Goal: Complete application form: Complete application form

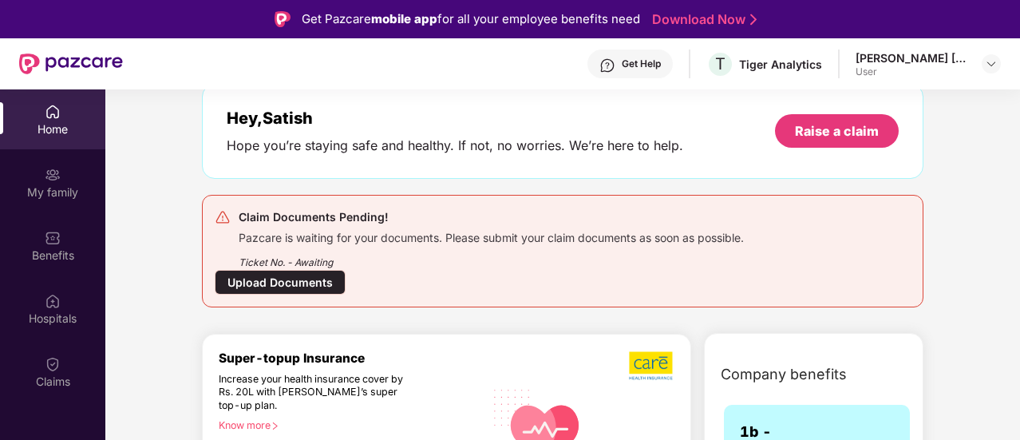
scroll to position [80, 0]
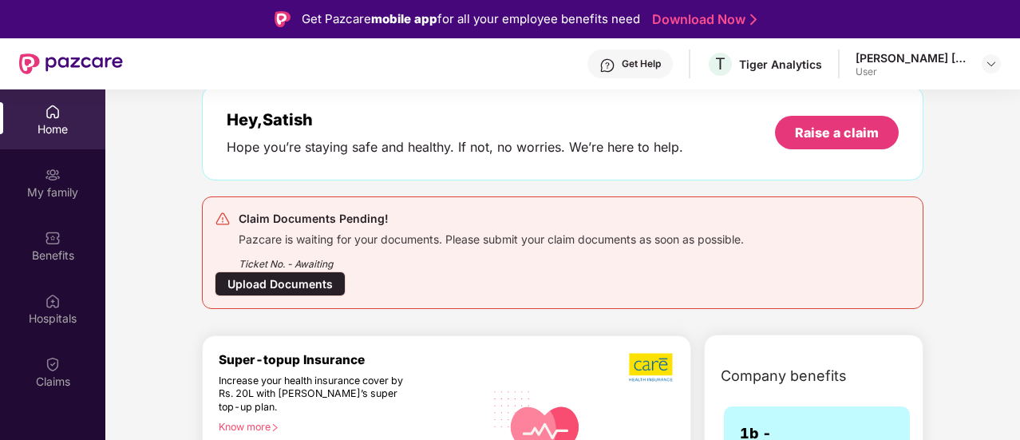
click at [241, 282] on div "Upload Documents" at bounding box center [280, 283] width 131 height 25
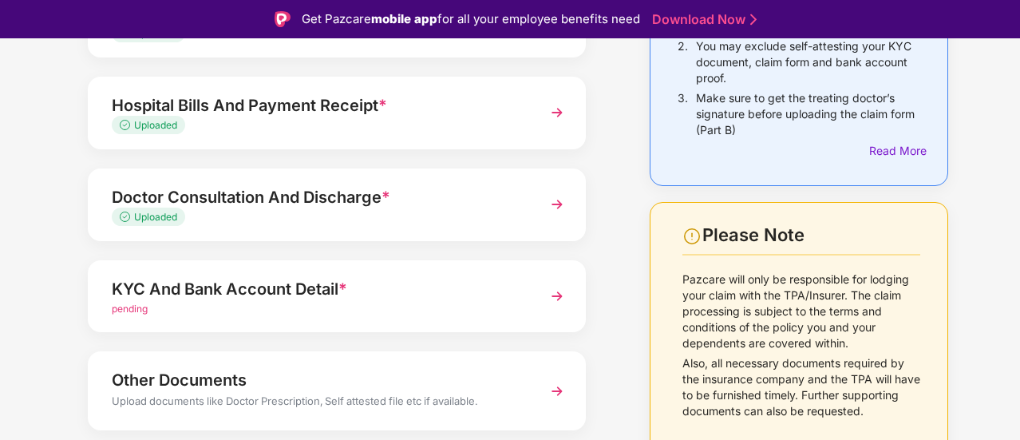
scroll to position [240, 0]
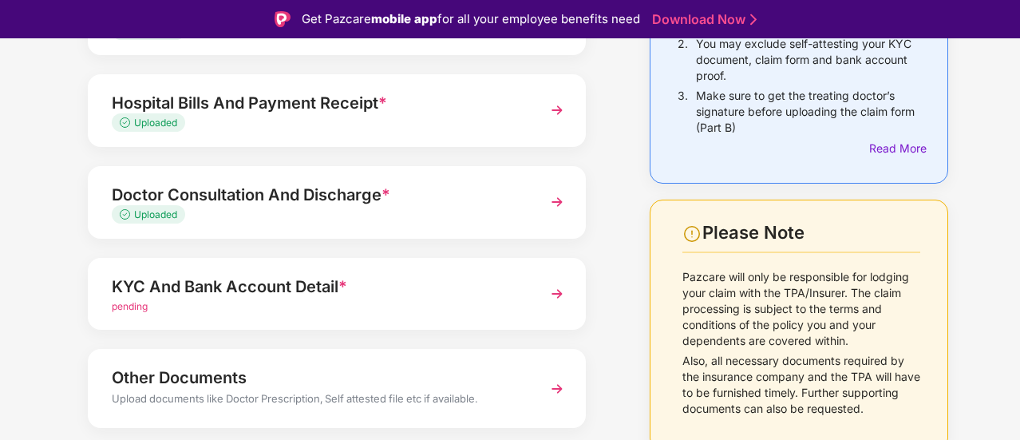
click at [559, 202] on img at bounding box center [557, 202] width 29 height 29
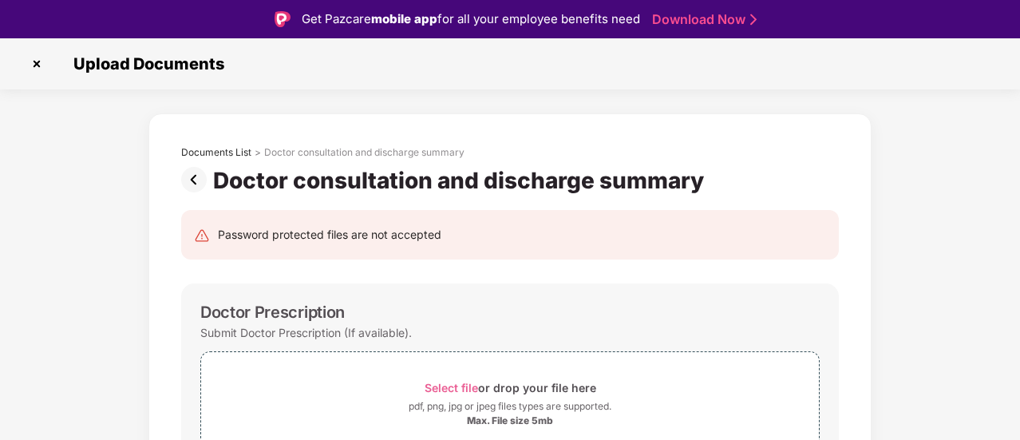
click at [193, 176] on img at bounding box center [197, 180] width 32 height 26
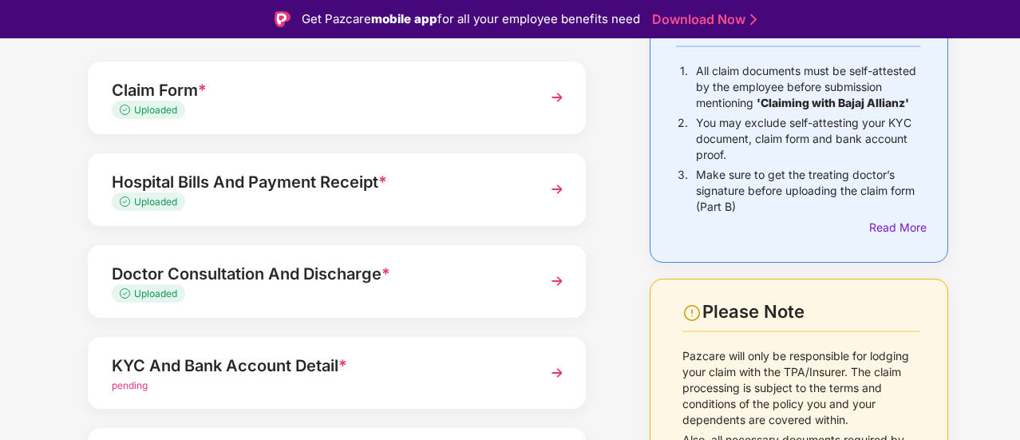
scroll to position [128, 0]
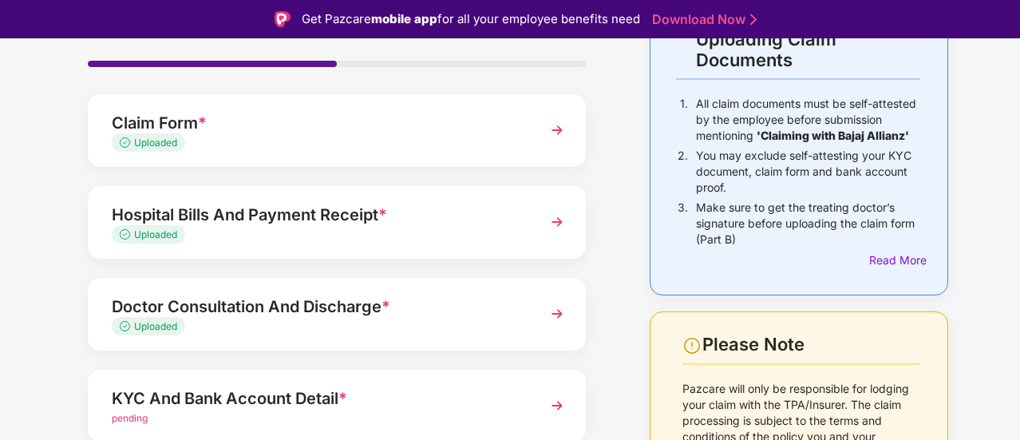
click at [552, 129] on img at bounding box center [557, 130] width 29 height 29
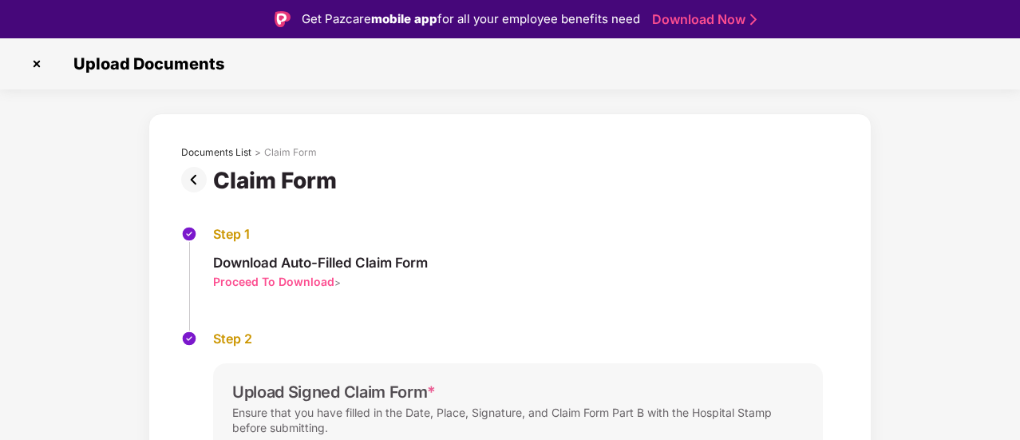
click at [192, 175] on img at bounding box center [197, 180] width 32 height 26
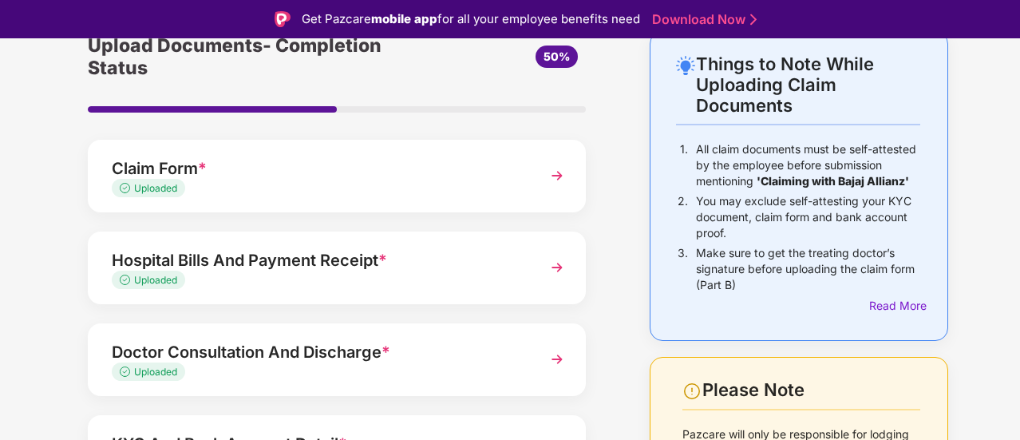
scroll to position [160, 0]
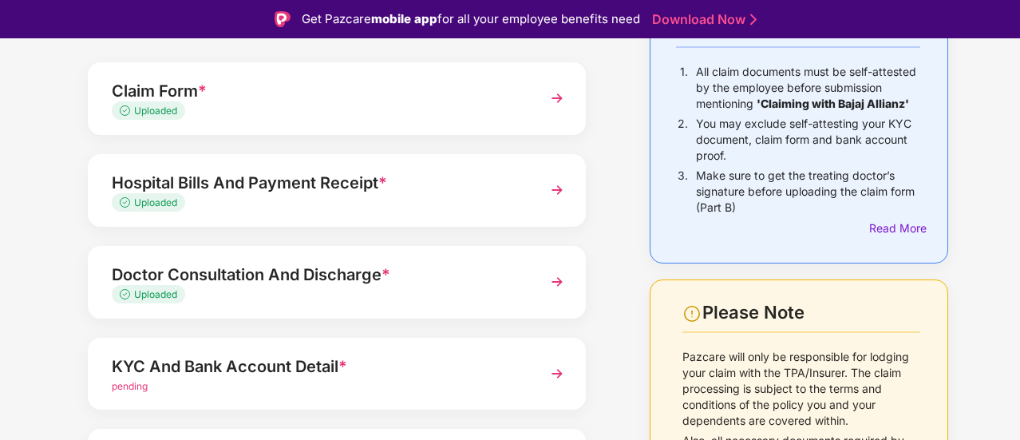
click at [555, 189] on img at bounding box center [557, 190] width 29 height 29
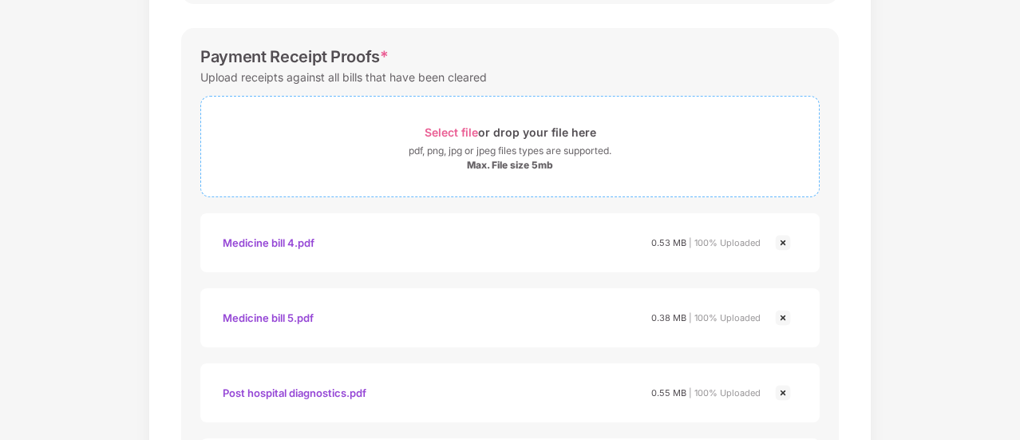
scroll to position [799, 0]
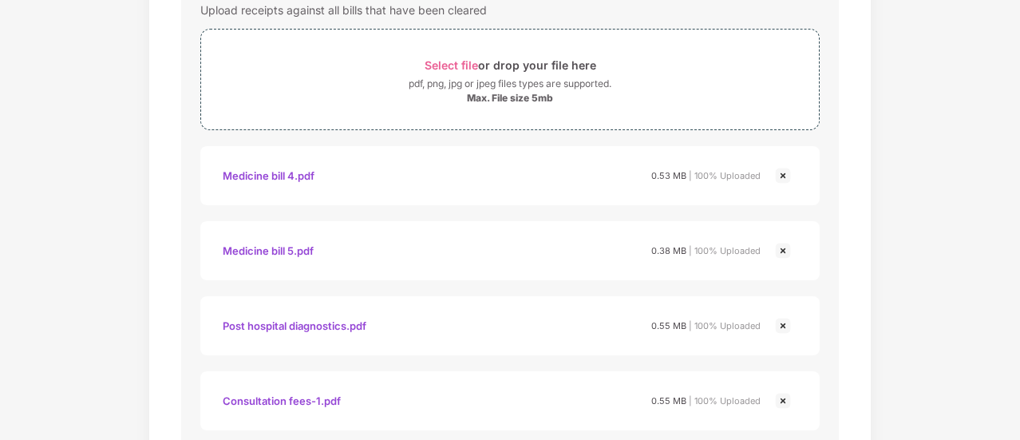
click at [781, 173] on img at bounding box center [783, 175] width 19 height 19
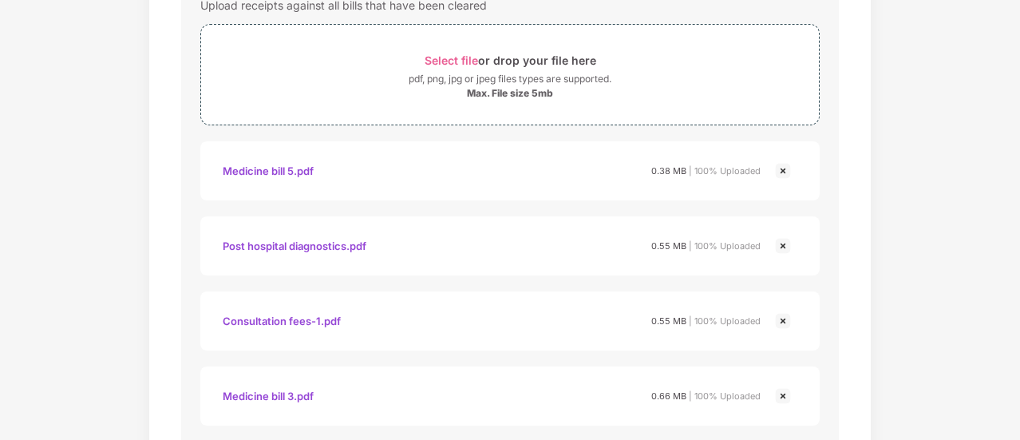
click at [784, 167] on img at bounding box center [783, 170] width 19 height 19
click at [781, 170] on img at bounding box center [783, 170] width 19 height 19
click at [781, 245] on img at bounding box center [783, 245] width 19 height 19
click at [779, 242] on img at bounding box center [783, 245] width 19 height 19
click at [780, 242] on img at bounding box center [783, 245] width 19 height 19
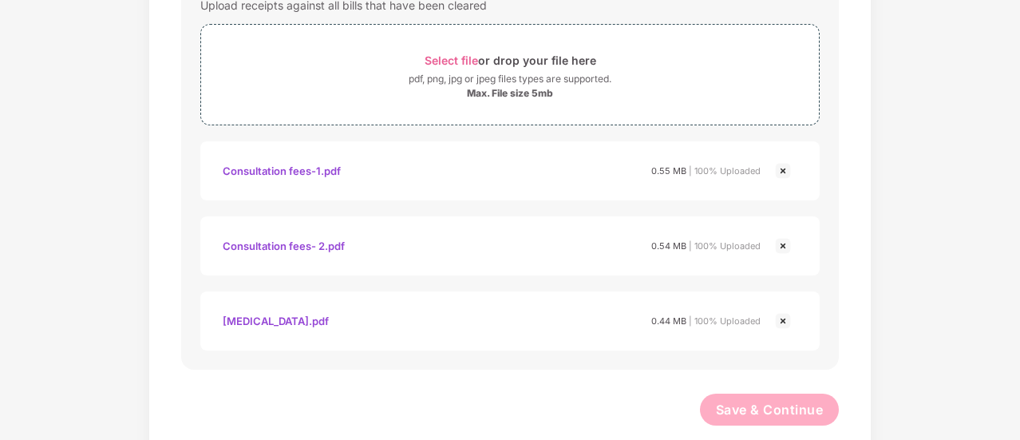
click at [782, 319] on img at bounding box center [783, 320] width 19 height 19
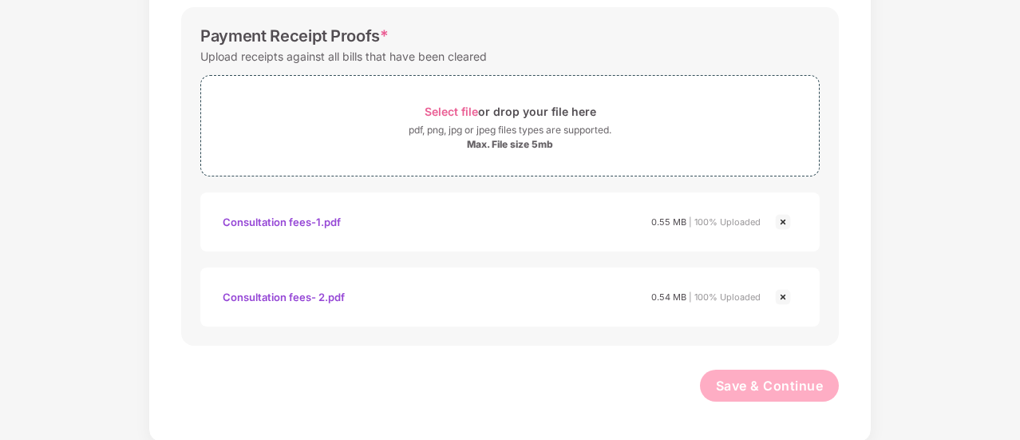
click at [782, 221] on img at bounding box center [783, 221] width 19 height 19
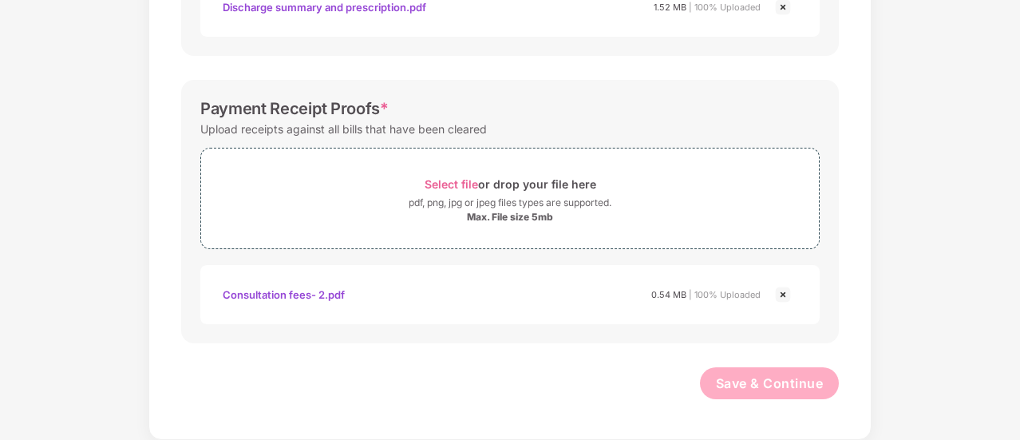
scroll to position [678, 0]
click at [779, 291] on img at bounding box center [783, 296] width 19 height 19
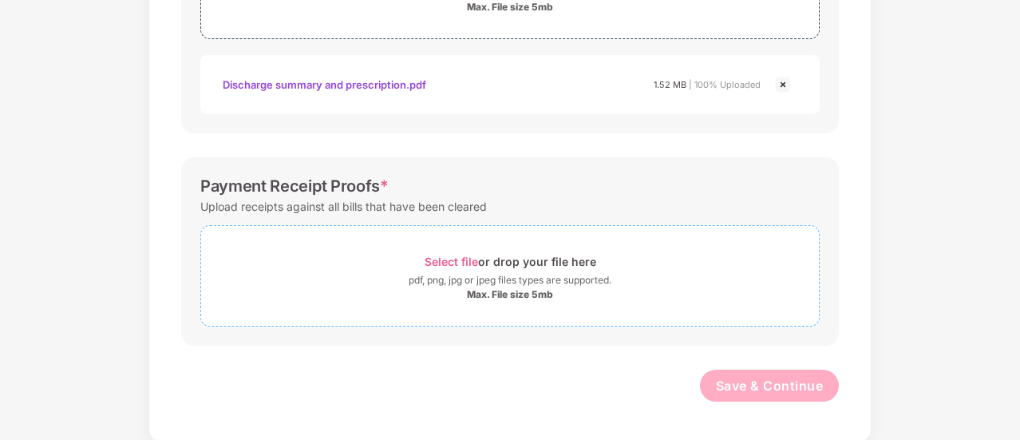
click at [453, 256] on span "Select file" at bounding box center [451, 262] width 53 height 14
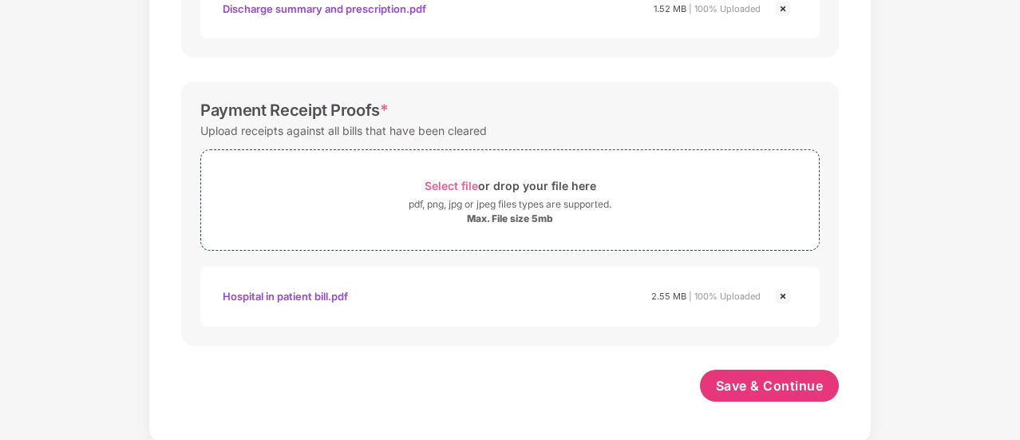
scroll to position [679, 0]
click at [453, 181] on span "Select file" at bounding box center [451, 186] width 53 height 14
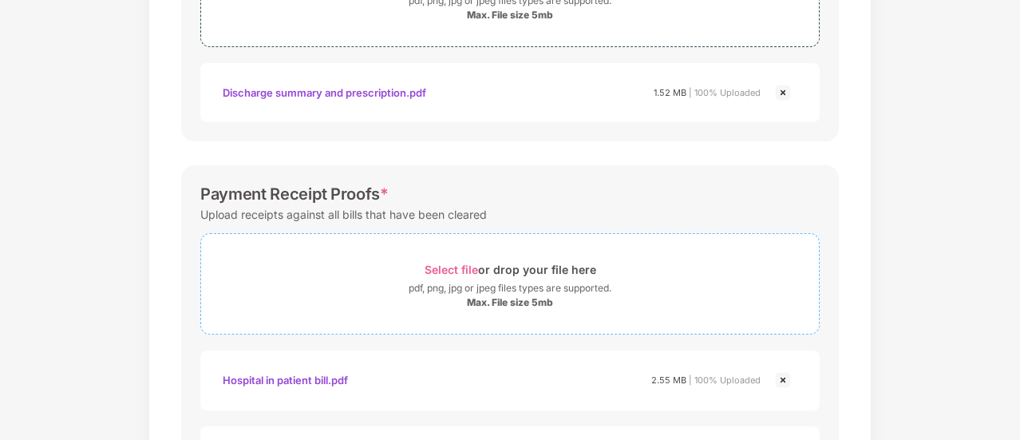
scroll to position [754, 0]
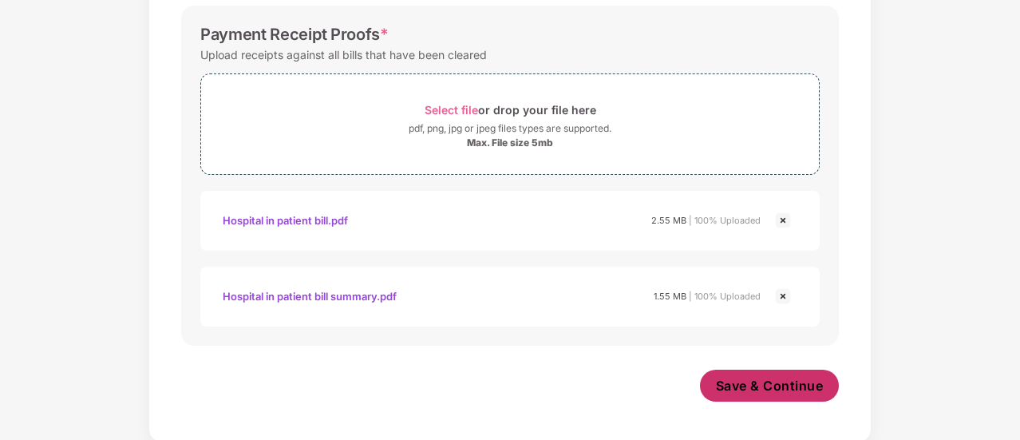
click at [730, 387] on span "Save & Continue" at bounding box center [770, 386] width 108 height 18
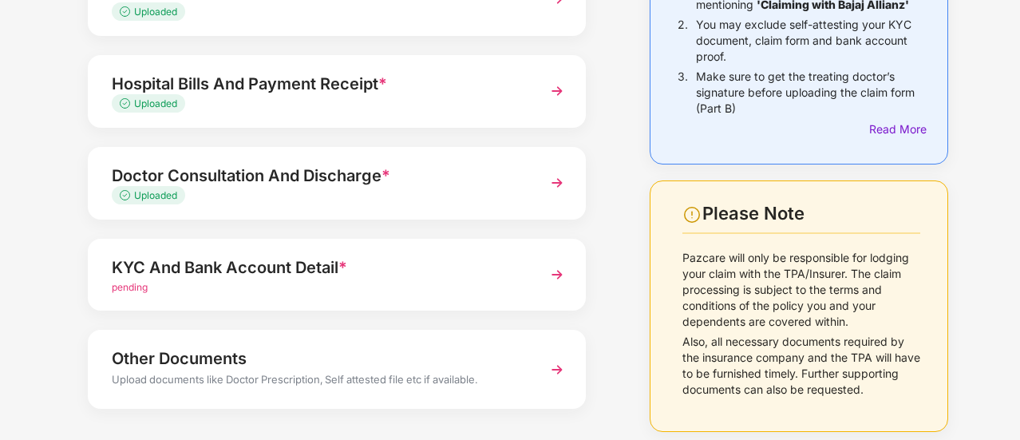
scroll to position [287, 0]
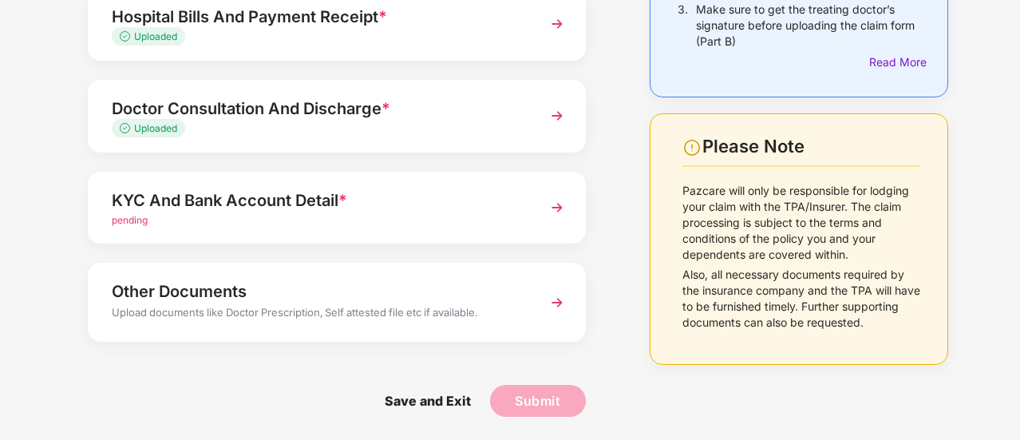
click at [554, 205] on img at bounding box center [557, 207] width 29 height 29
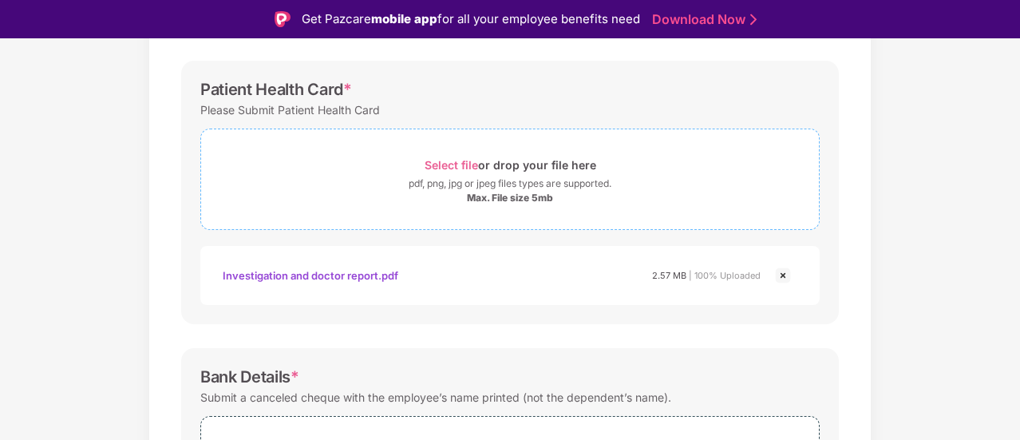
scroll to position [527, 0]
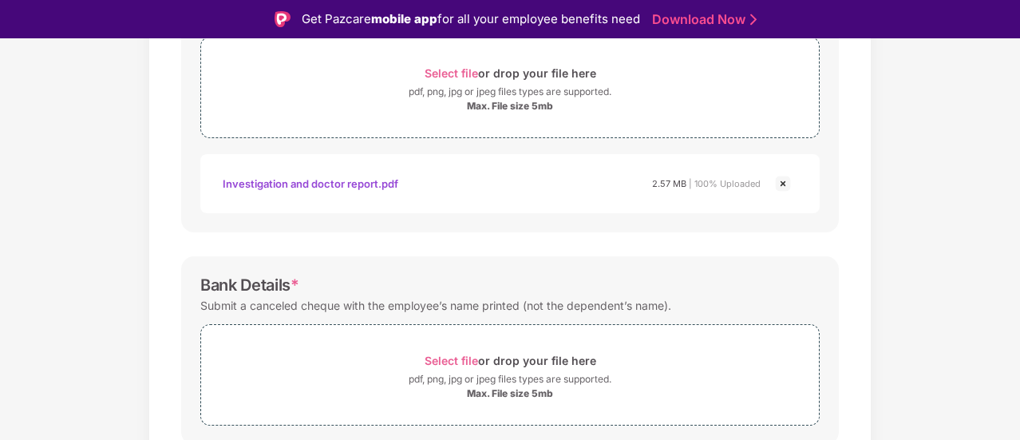
click at [782, 179] on img at bounding box center [783, 183] width 19 height 19
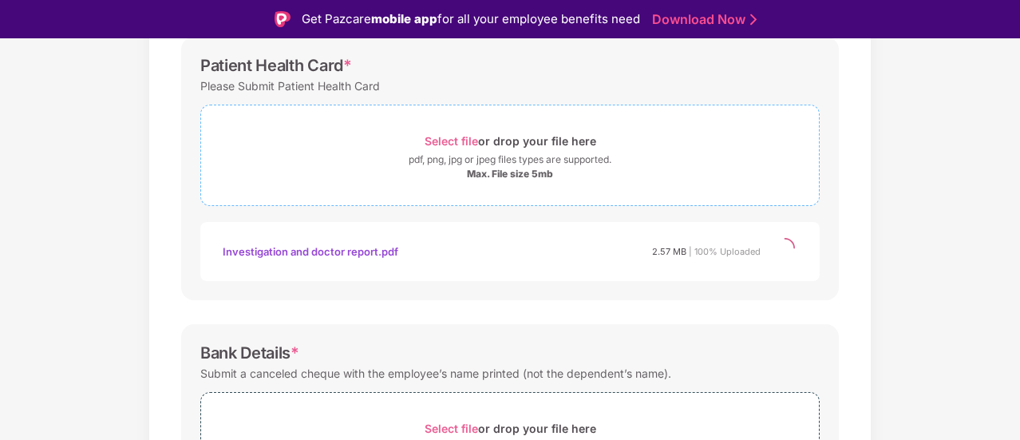
scroll to position [367, 0]
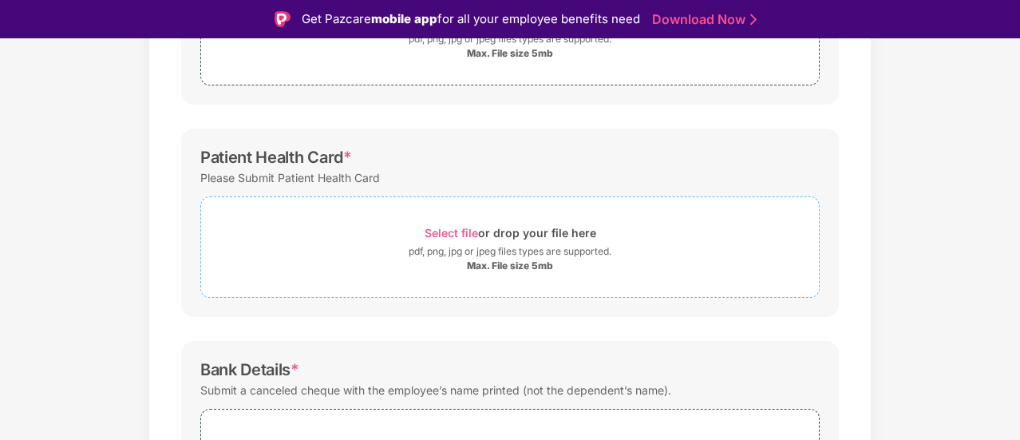
click at [452, 228] on span "Select file" at bounding box center [451, 233] width 53 height 14
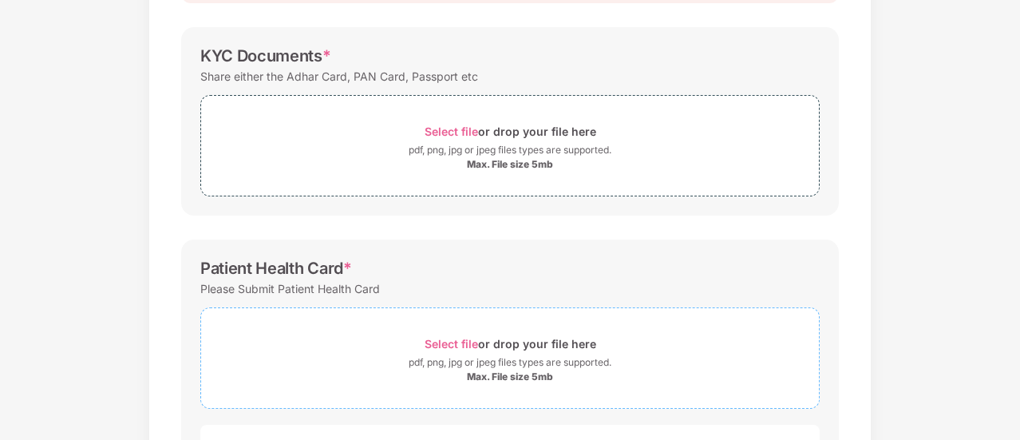
scroll to position [109, 0]
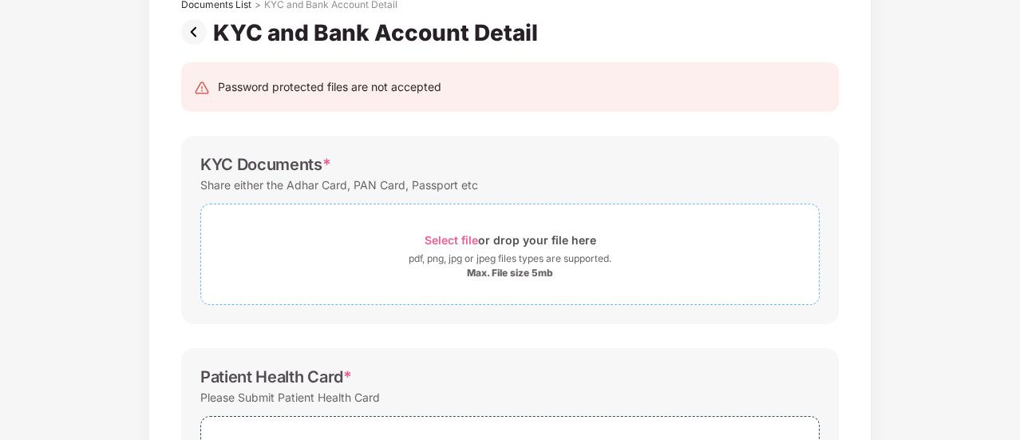
click at [464, 239] on span "Select file" at bounding box center [451, 240] width 53 height 14
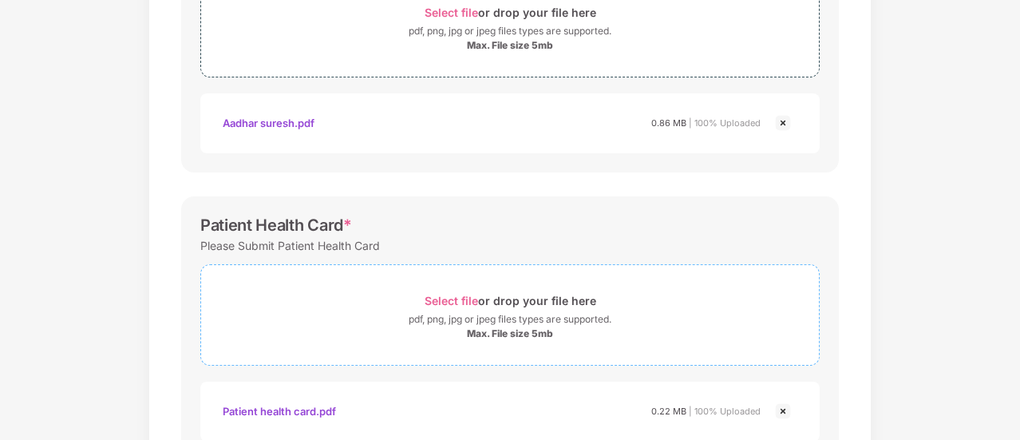
scroll to position [185, 0]
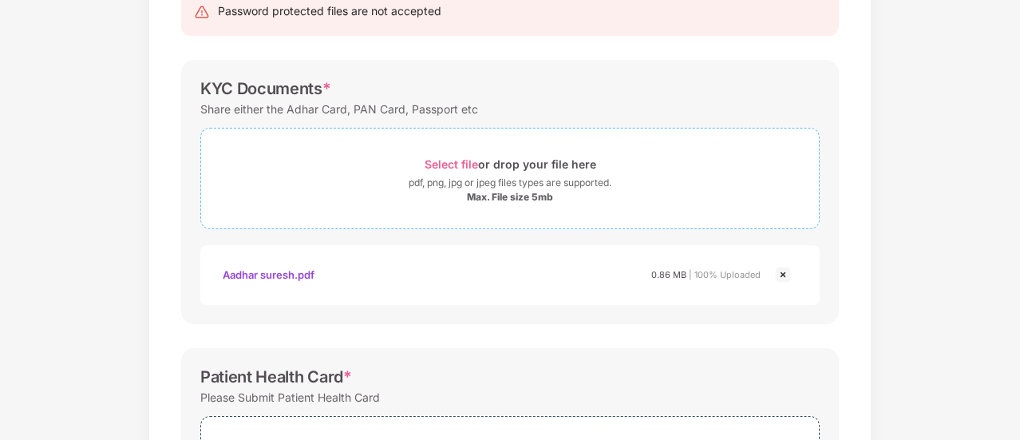
click at [459, 163] on span "Select file" at bounding box center [451, 164] width 53 height 14
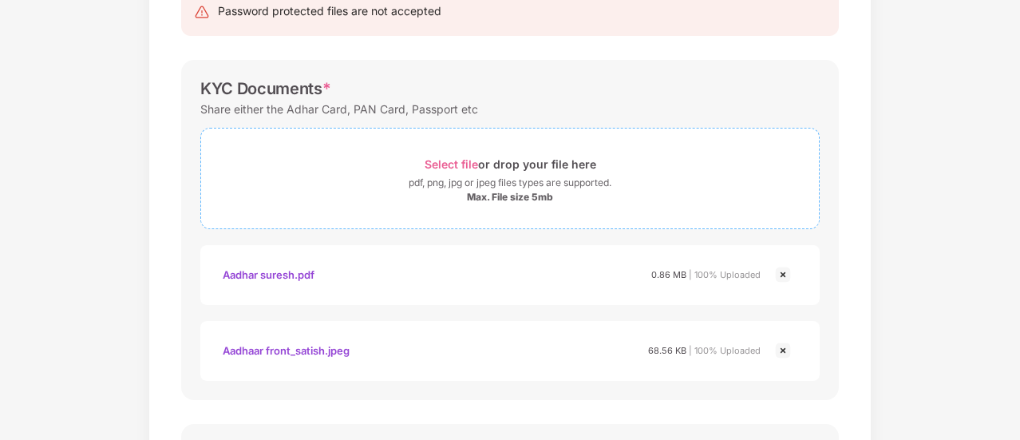
click at [451, 162] on span "Select file" at bounding box center [451, 164] width 53 height 14
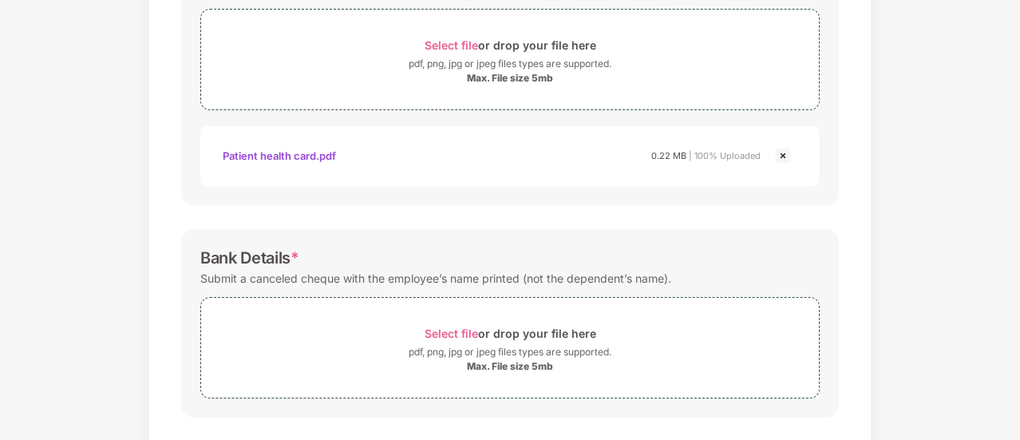
scroll to position [816, 0]
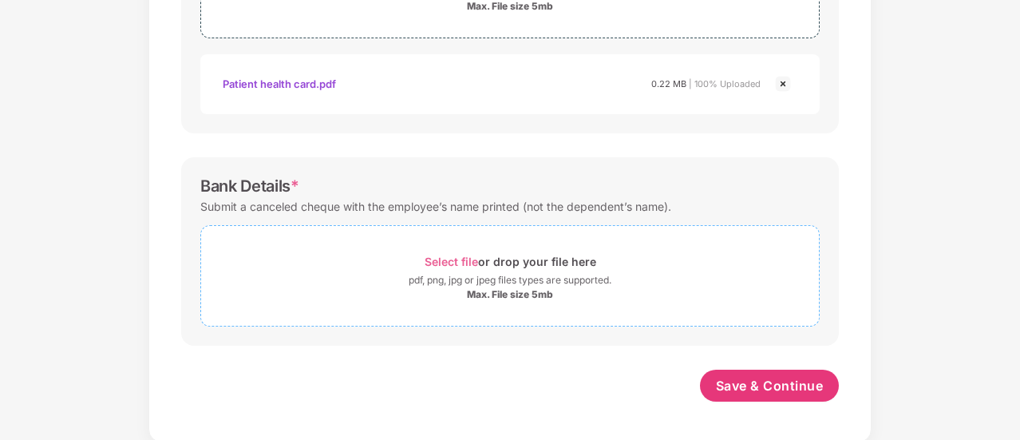
click at [445, 258] on span "Select file" at bounding box center [451, 262] width 53 height 14
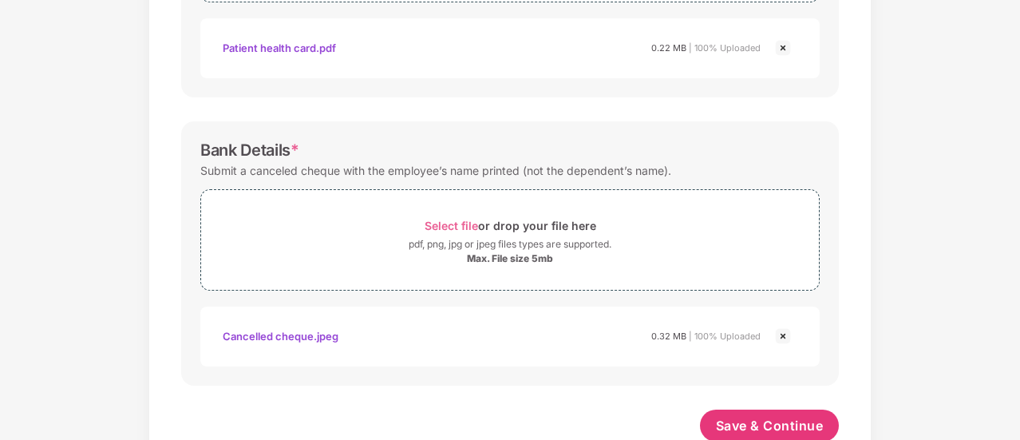
scroll to position [892, 0]
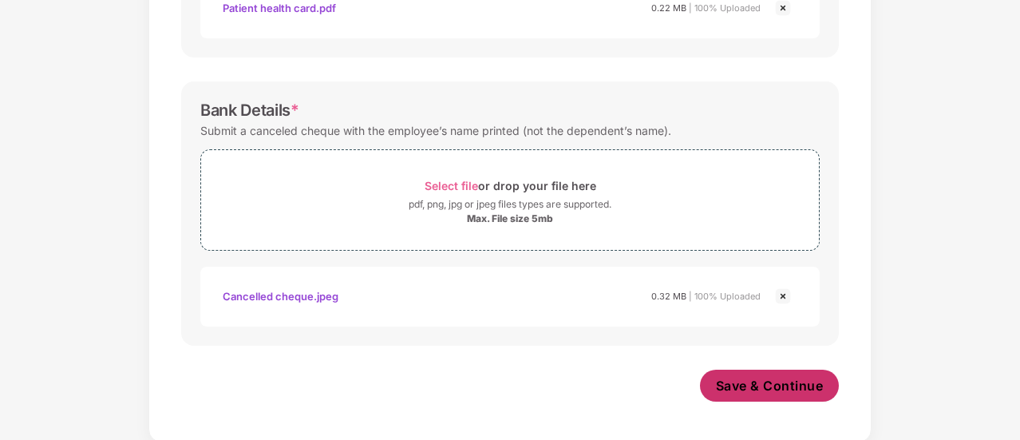
click at [758, 383] on span "Save & Continue" at bounding box center [770, 386] width 108 height 18
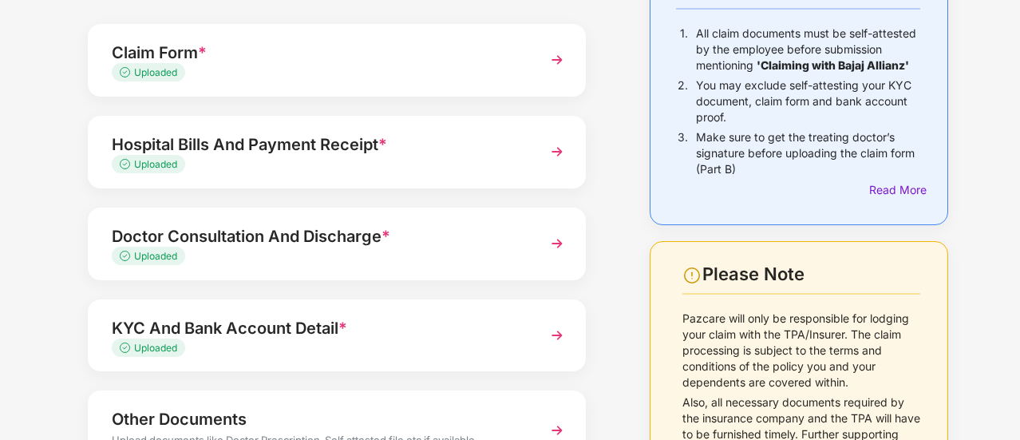
scroll to position [240, 0]
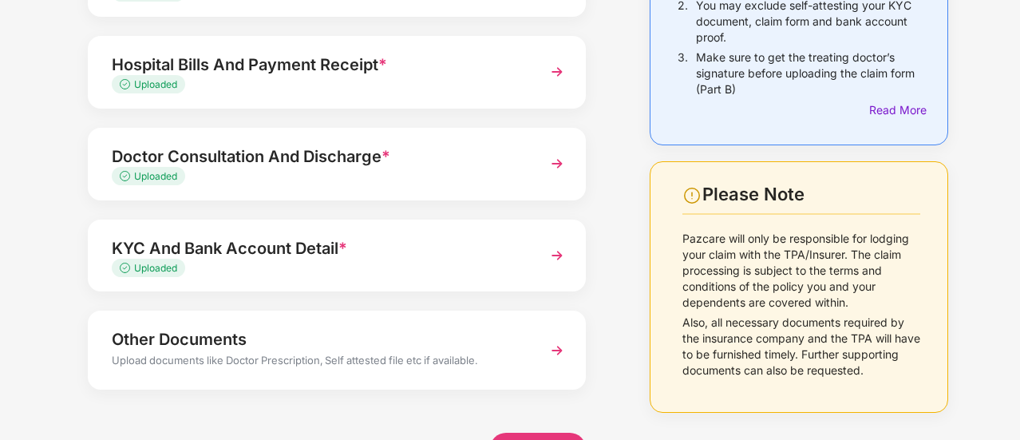
click at [554, 163] on img at bounding box center [557, 163] width 29 height 29
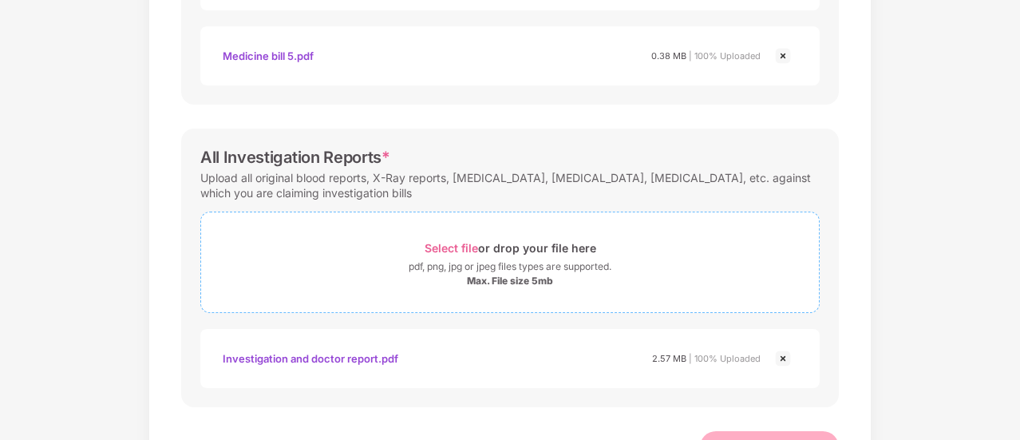
scroll to position [1278, 0]
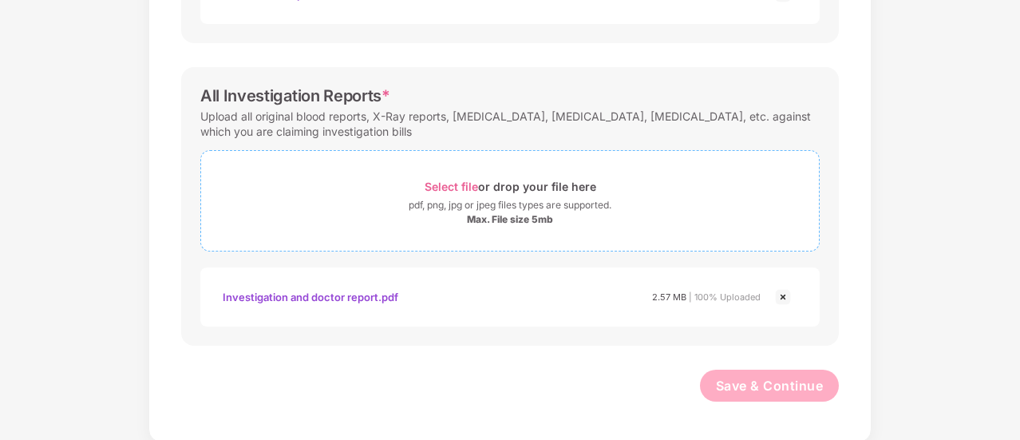
click at [453, 184] on span "Select file" at bounding box center [451, 187] width 53 height 14
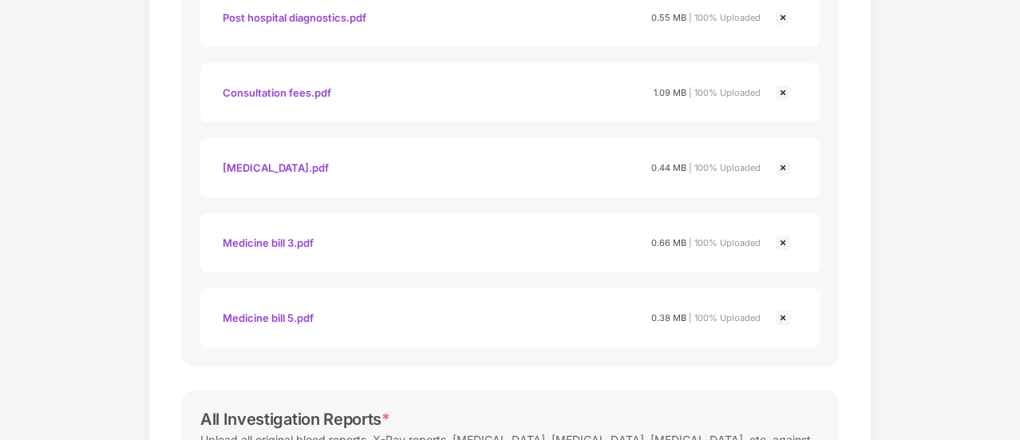
scroll to position [1354, 0]
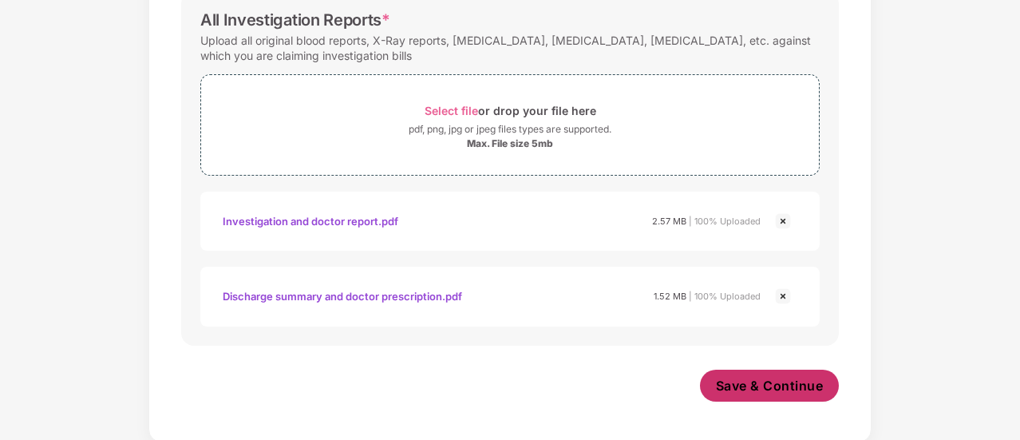
click at [741, 382] on span "Save & Continue" at bounding box center [770, 386] width 108 height 18
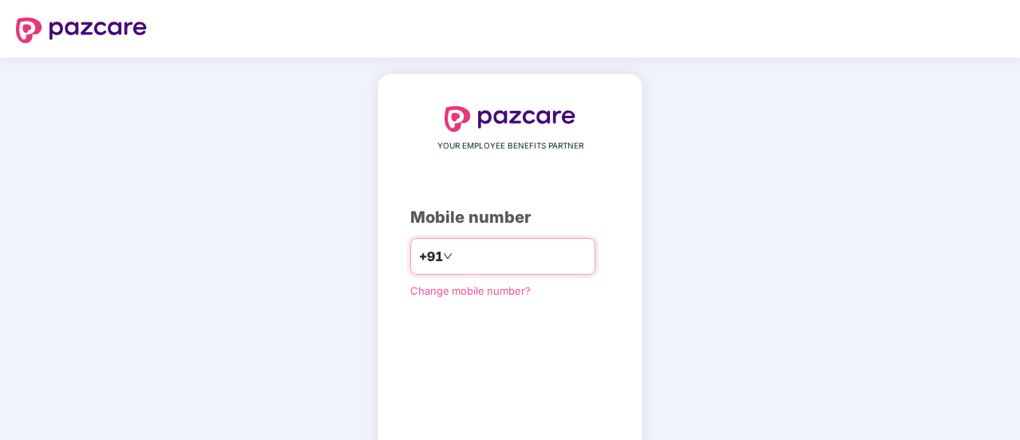
scroll to position [88, 0]
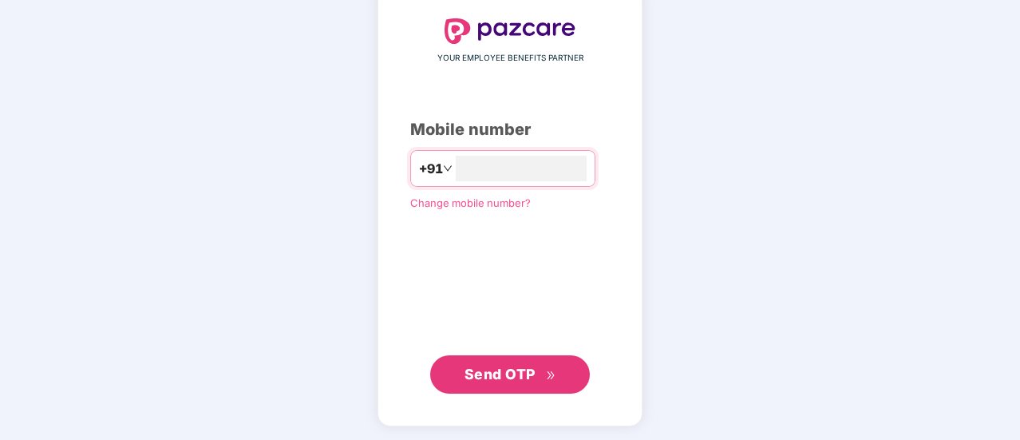
type input "**********"
click at [490, 372] on span "Send OTP" at bounding box center [500, 373] width 71 height 17
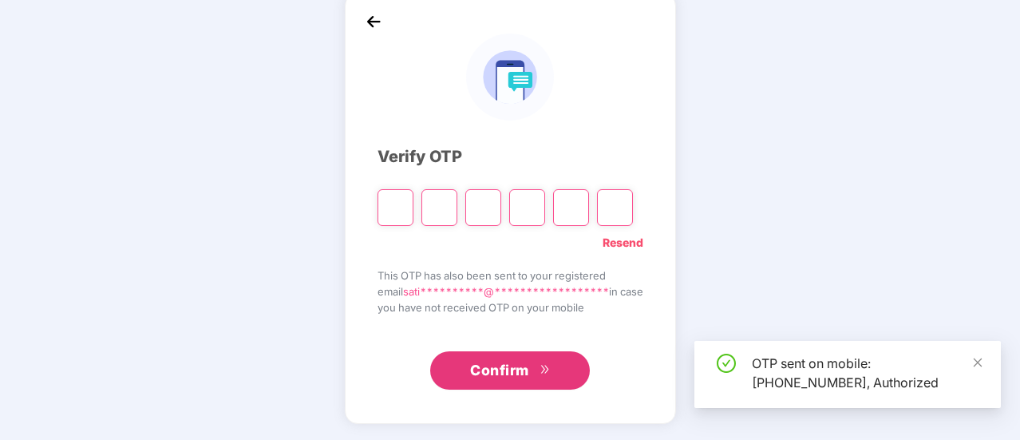
scroll to position [80, 0]
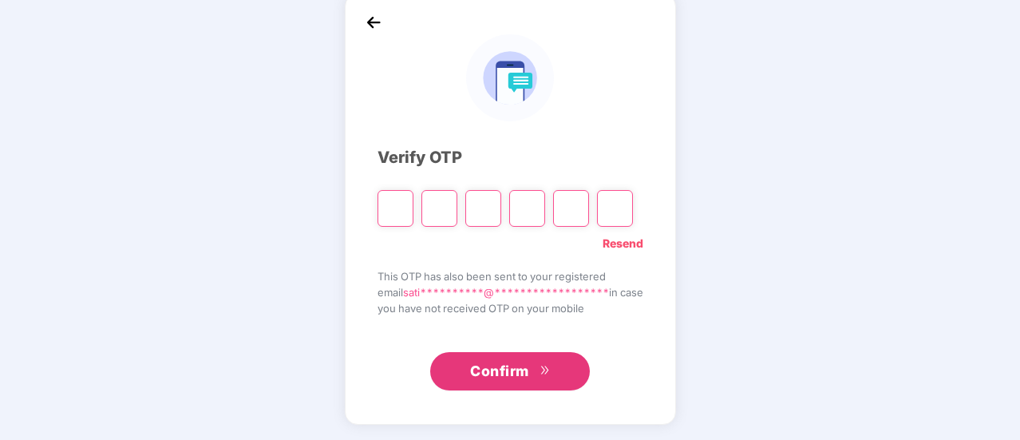
type input "*"
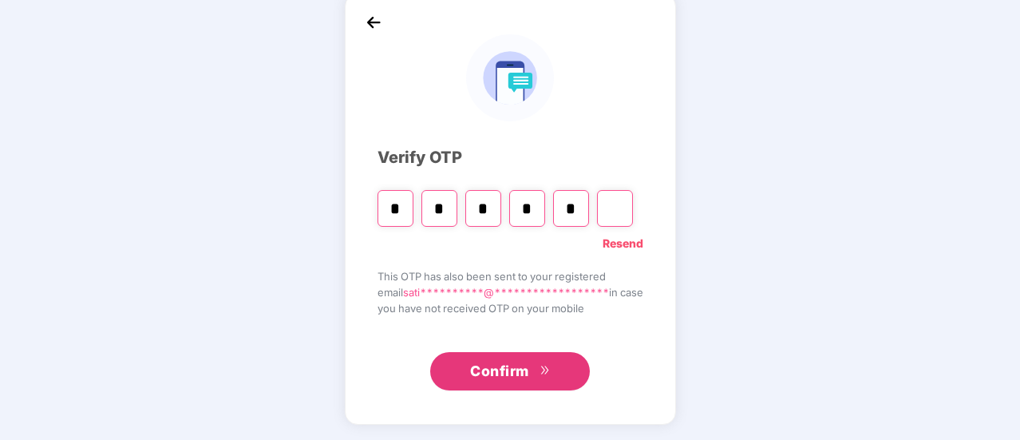
type input "*"
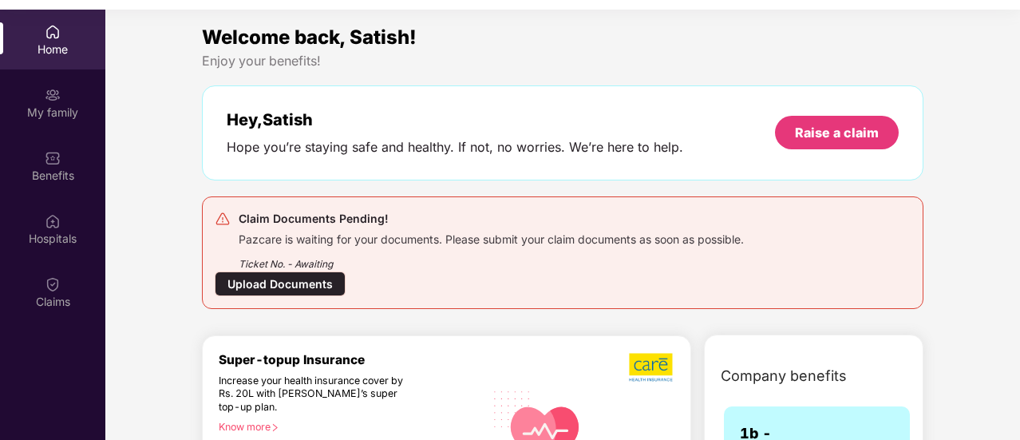
click at [252, 283] on div "Upload Documents" at bounding box center [280, 283] width 131 height 25
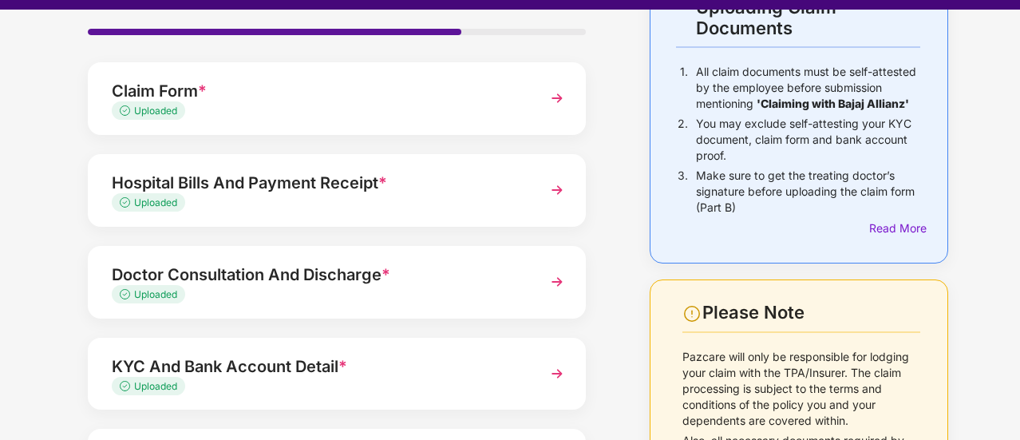
scroll to position [287, 0]
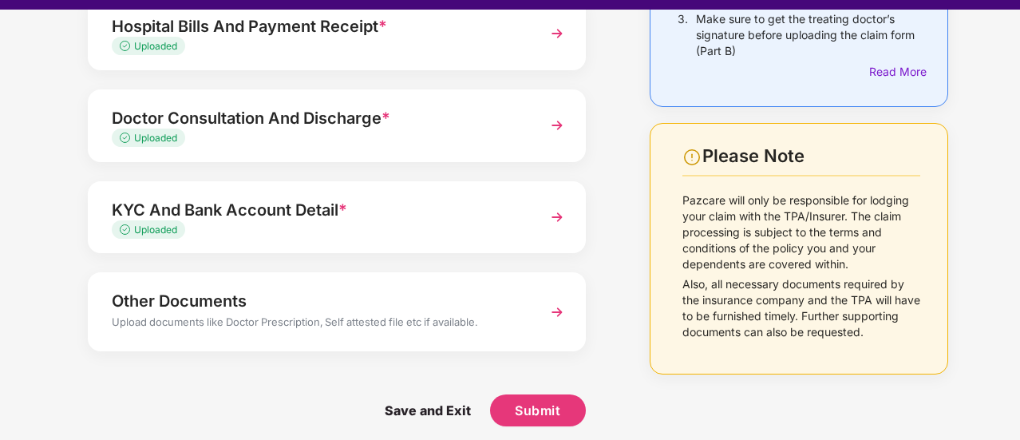
click at [558, 310] on img at bounding box center [557, 312] width 29 height 29
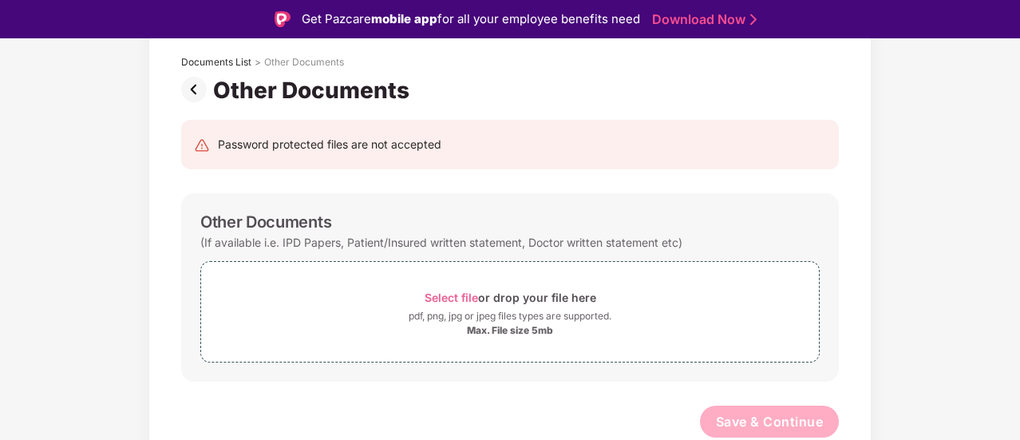
scroll to position [89, 0]
click at [456, 295] on span "Select file" at bounding box center [451, 299] width 53 height 14
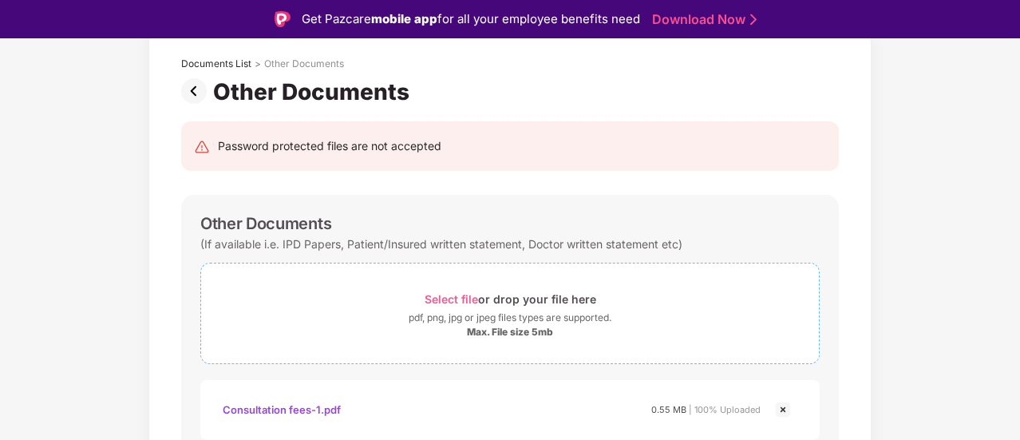
click at [461, 296] on span "Select file" at bounding box center [451, 299] width 53 height 14
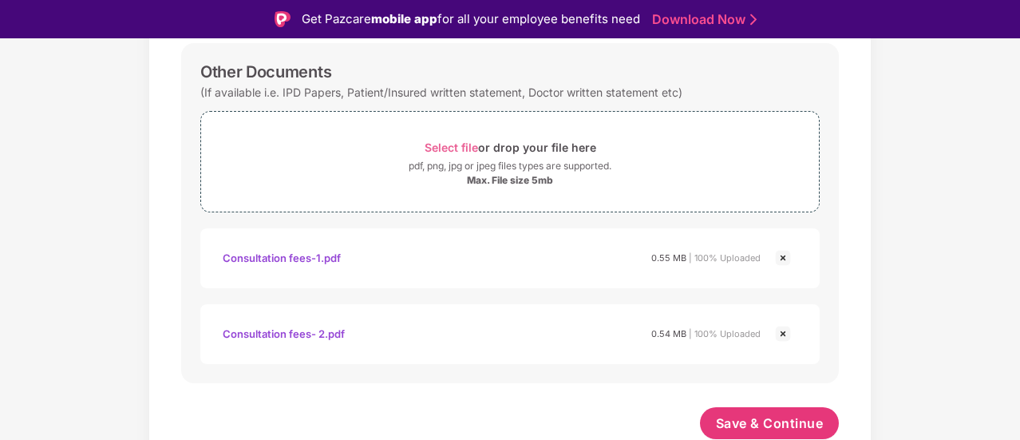
scroll to position [240, 0]
click at [461, 146] on span "Select file" at bounding box center [451, 148] width 53 height 14
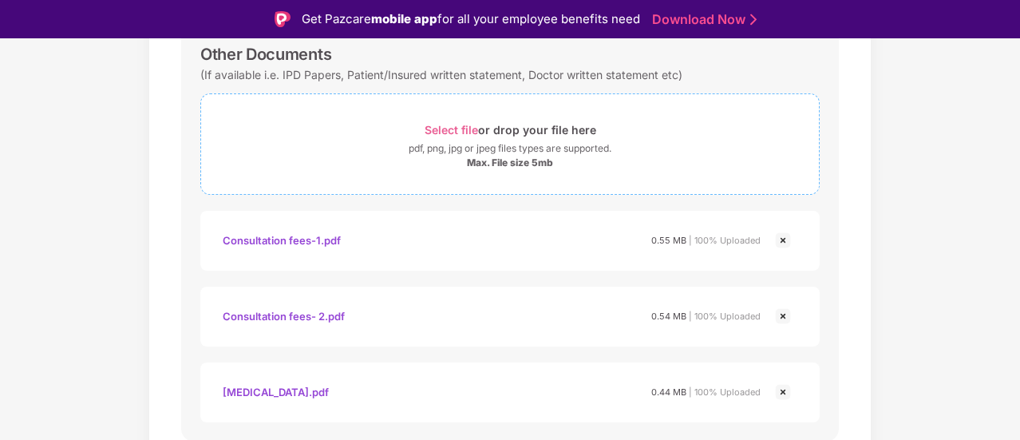
click at [451, 127] on span "Select file" at bounding box center [451, 130] width 53 height 14
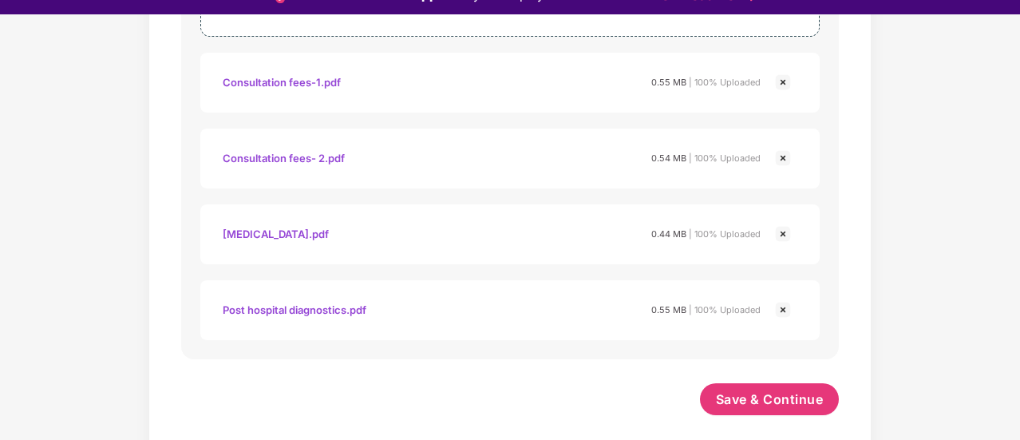
scroll to position [38, 0]
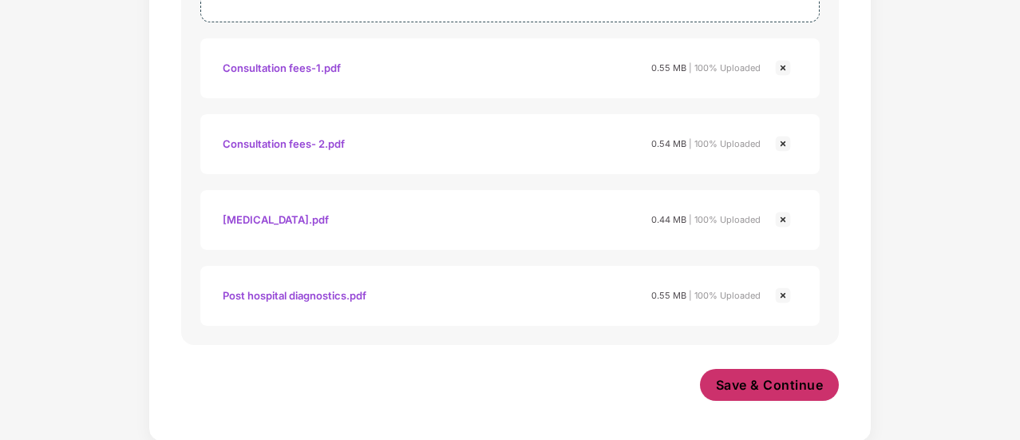
click at [770, 382] on span "Save & Continue" at bounding box center [770, 385] width 108 height 18
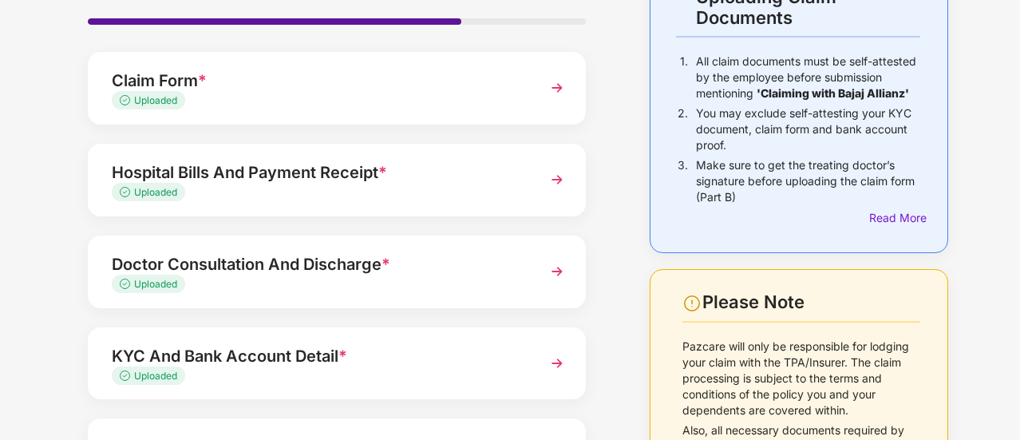
scroll to position [42, 0]
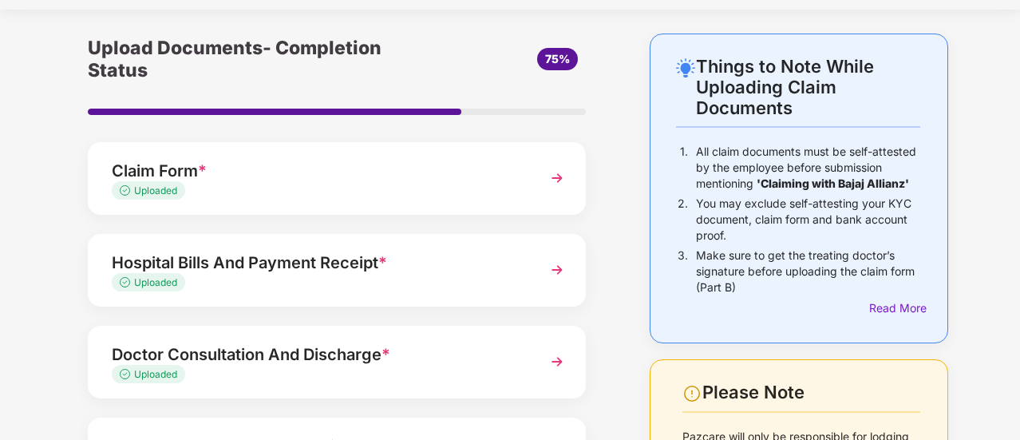
click at [556, 176] on img at bounding box center [557, 178] width 29 height 29
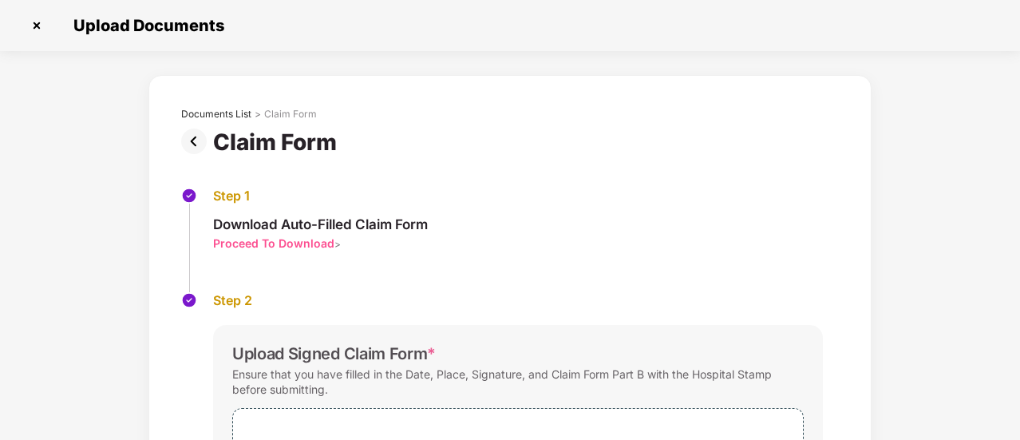
click at [193, 141] on img at bounding box center [197, 142] width 32 height 26
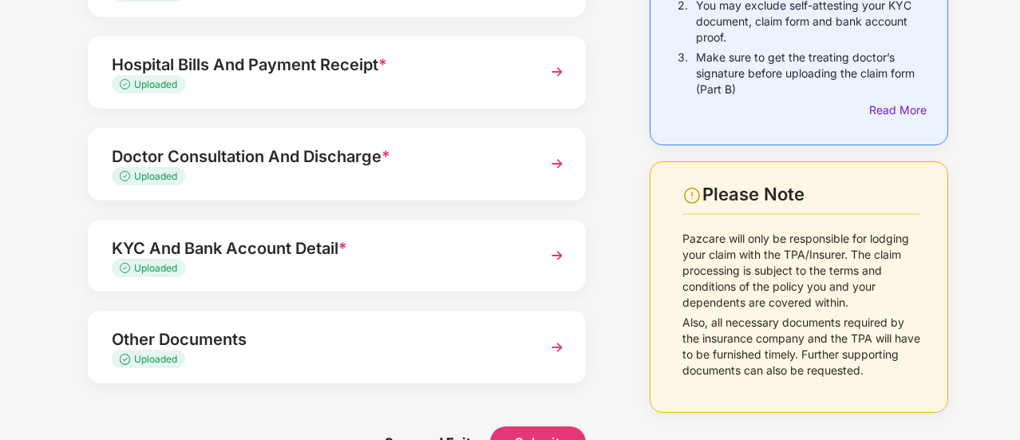
scroll to position [281, 0]
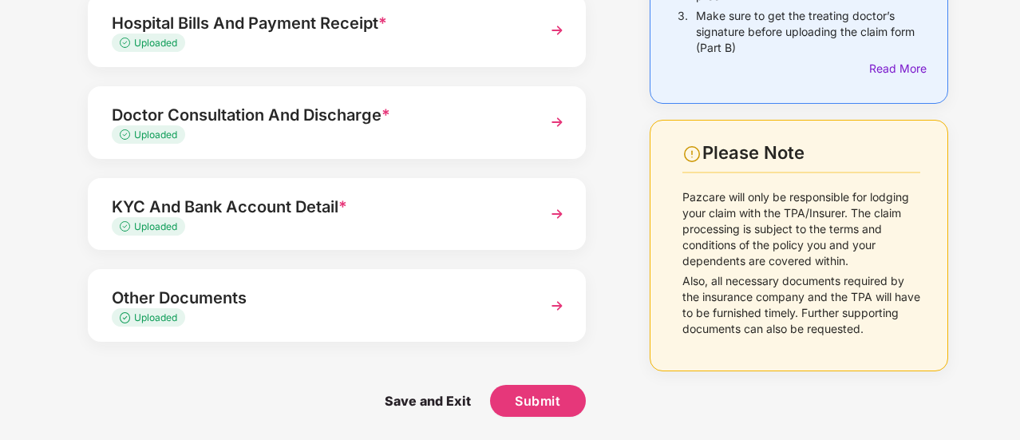
click at [560, 215] on img at bounding box center [557, 214] width 29 height 29
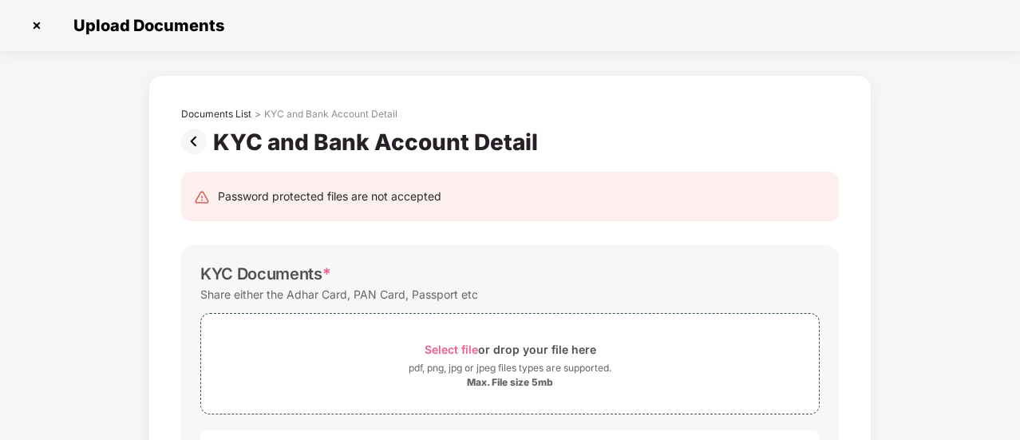
click at [190, 141] on img at bounding box center [197, 142] width 32 height 26
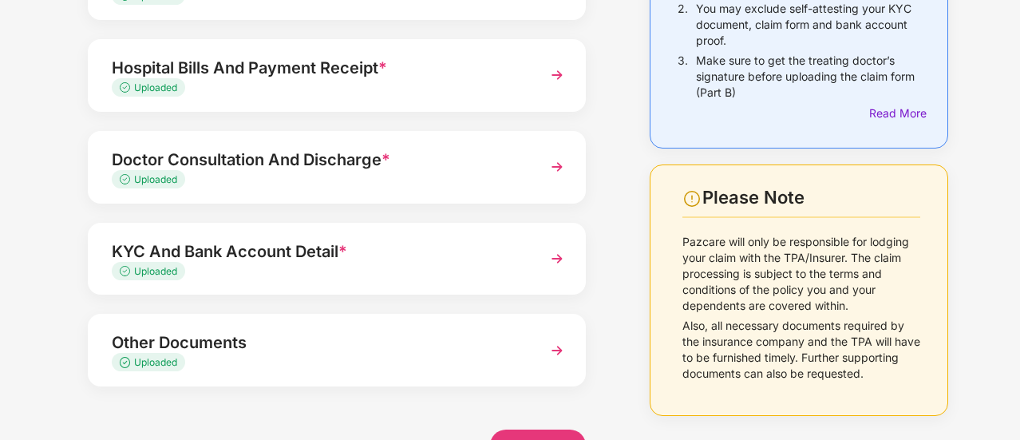
scroll to position [281, 0]
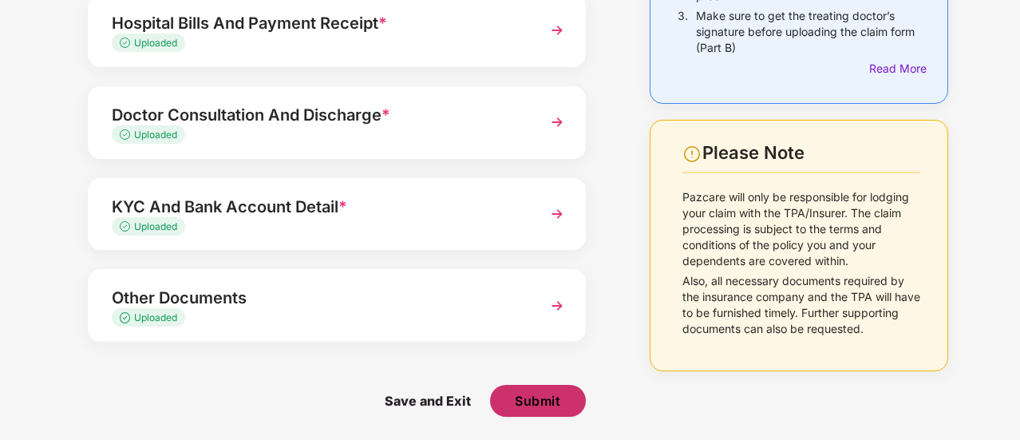
click at [521, 398] on span "Submit" at bounding box center [538, 401] width 46 height 18
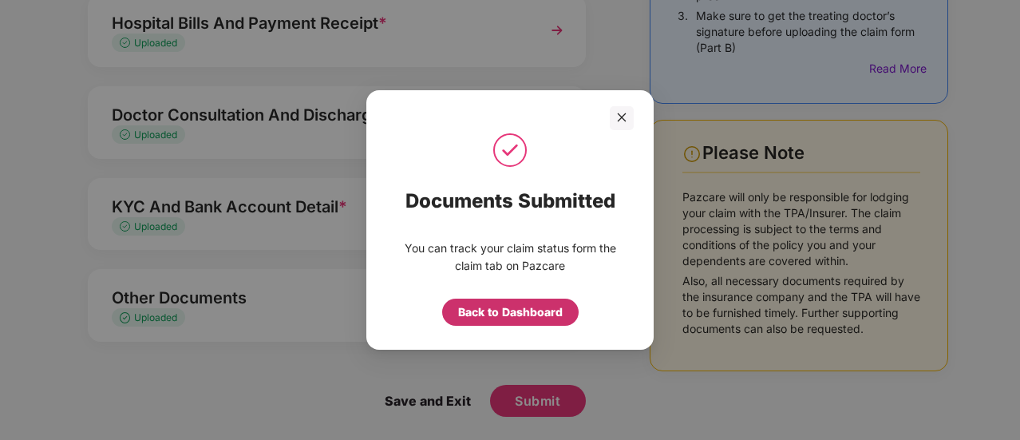
click at [500, 309] on div "Back to Dashboard" at bounding box center [510, 312] width 105 height 18
